Goal: Information Seeking & Learning: Learn about a topic

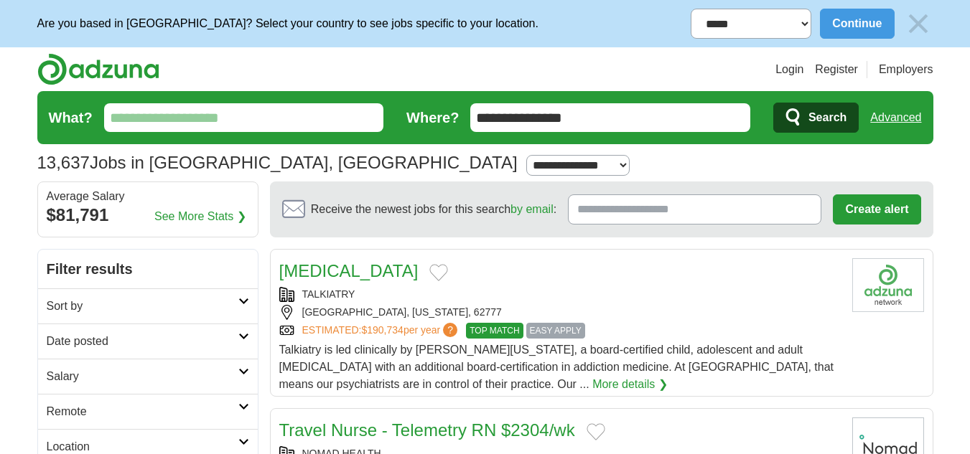
click at [266, 123] on input "What?" at bounding box center [244, 117] width 280 height 29
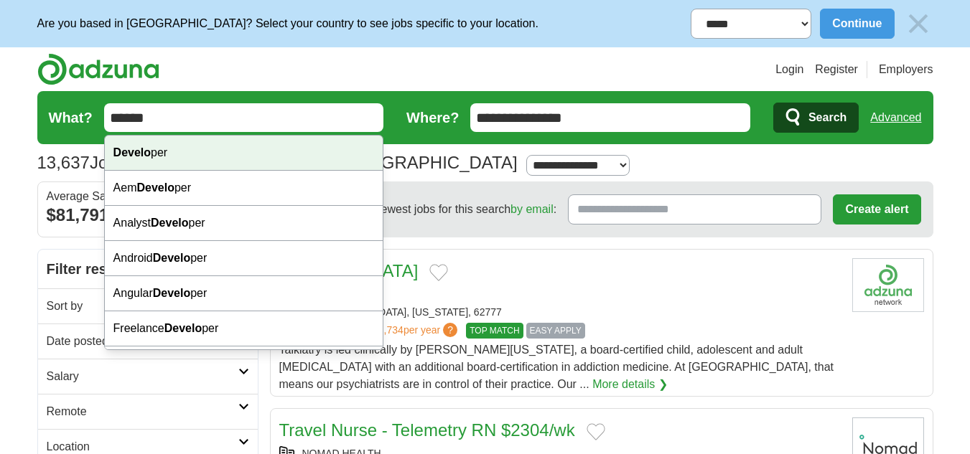
click at [260, 150] on div "Develo per" at bounding box center [244, 153] width 279 height 35
type input "*********"
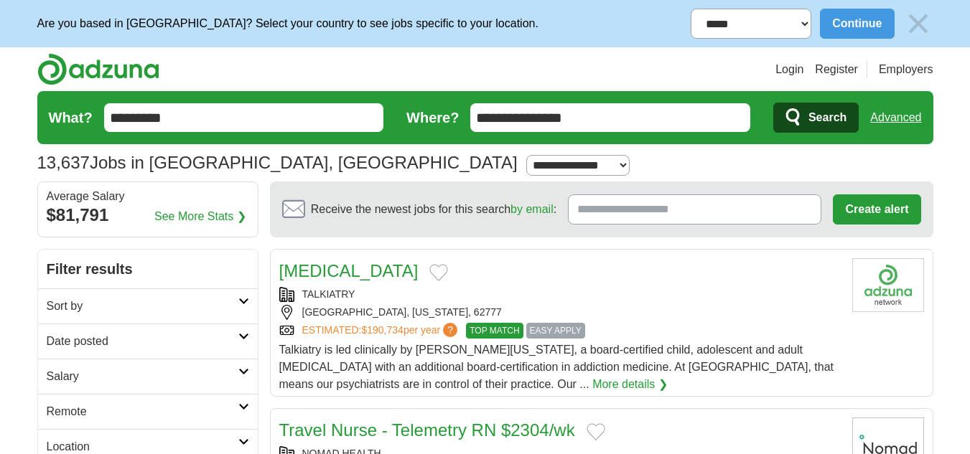
click at [831, 116] on span "Search" at bounding box center [827, 117] width 38 height 29
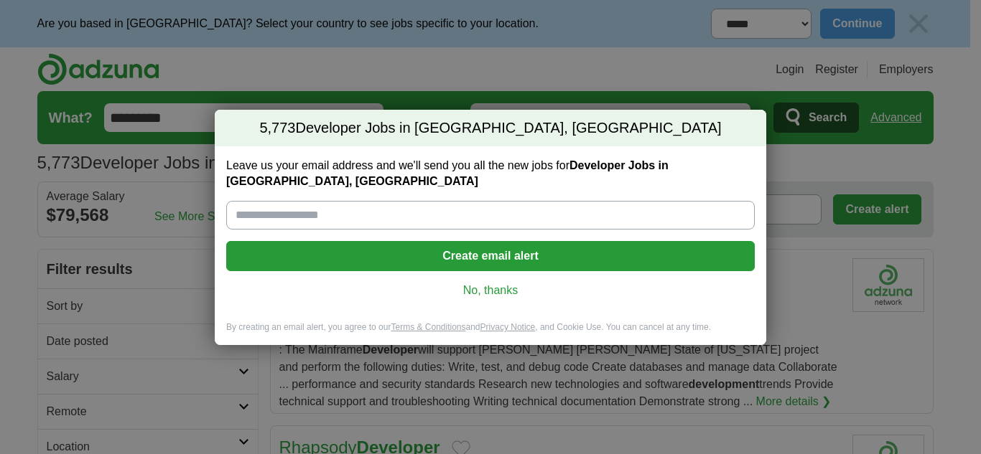
click at [480, 283] on link "No, thanks" at bounding box center [490, 291] width 505 height 16
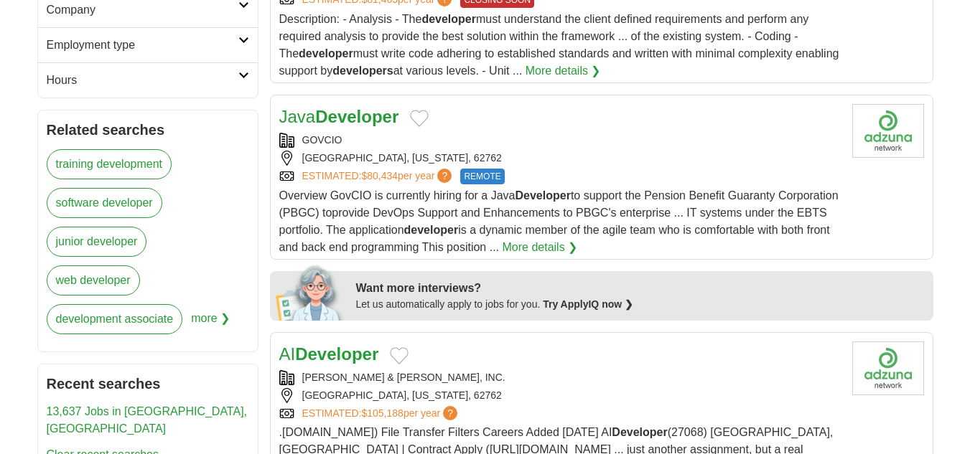
scroll to position [503, 0]
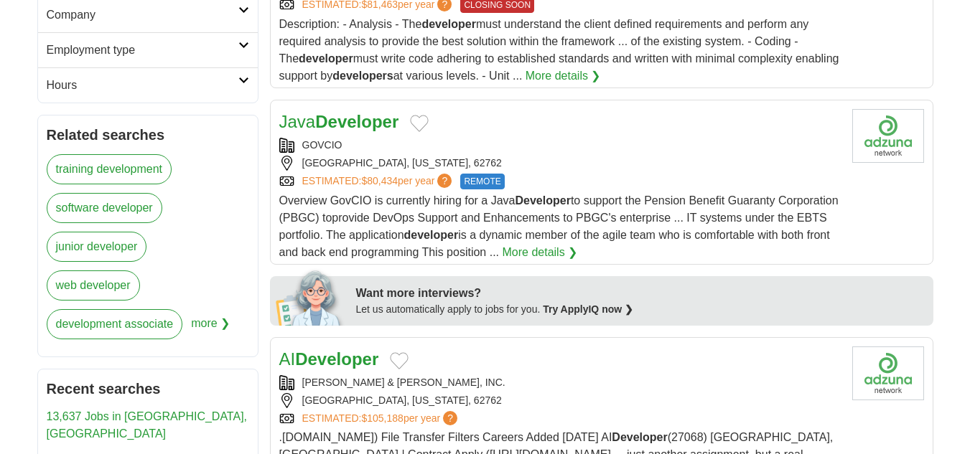
click at [319, 123] on strong "Developer" at bounding box center [356, 121] width 83 height 19
